Goal: Task Accomplishment & Management: Manage account settings

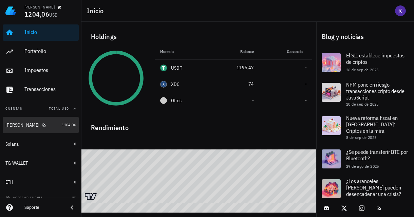
click at [39, 127] on div "[PERSON_NAME]" at bounding box center [32, 125] width 54 height 6
